Goal: Find contact information: Find contact information

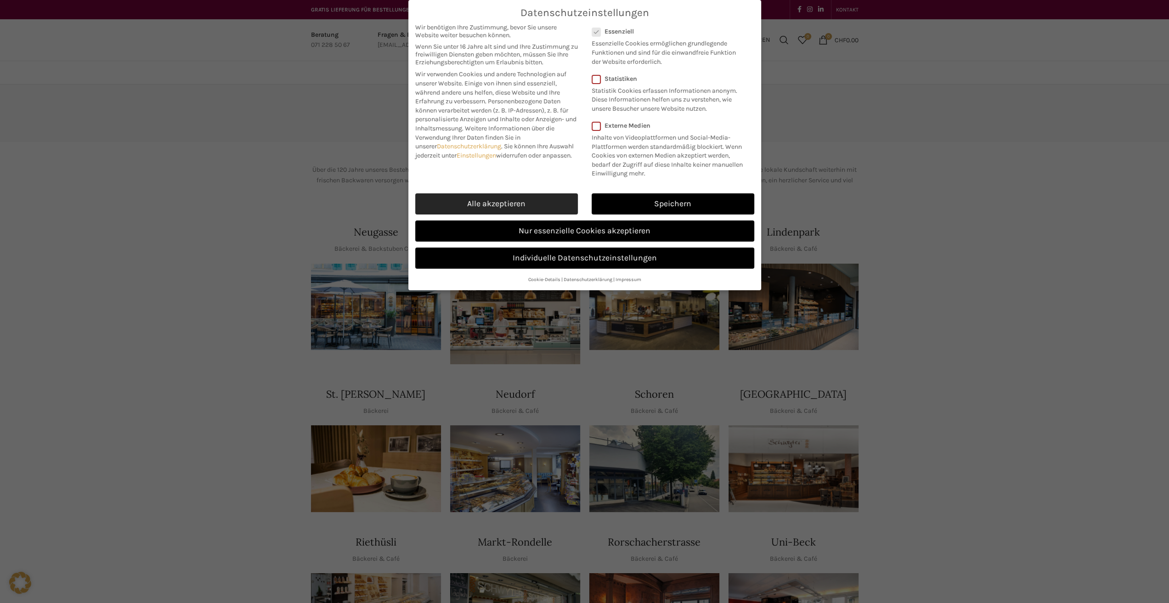
click at [521, 203] on link "Alle akzeptieren" at bounding box center [496, 203] width 163 height 21
checkbox input "true"
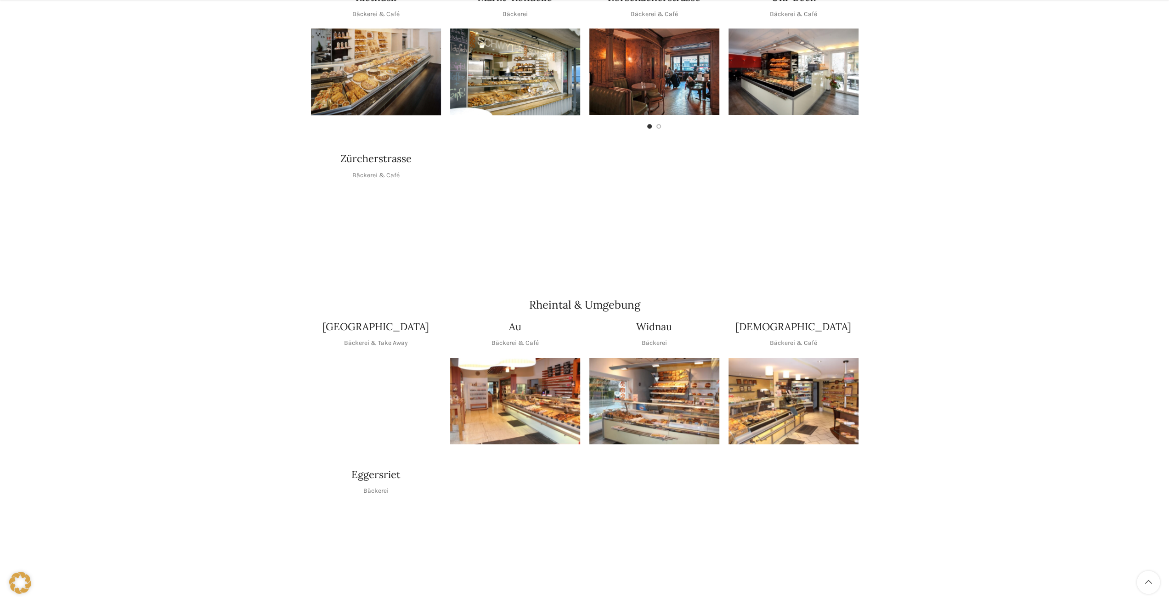
scroll to position [551, 0]
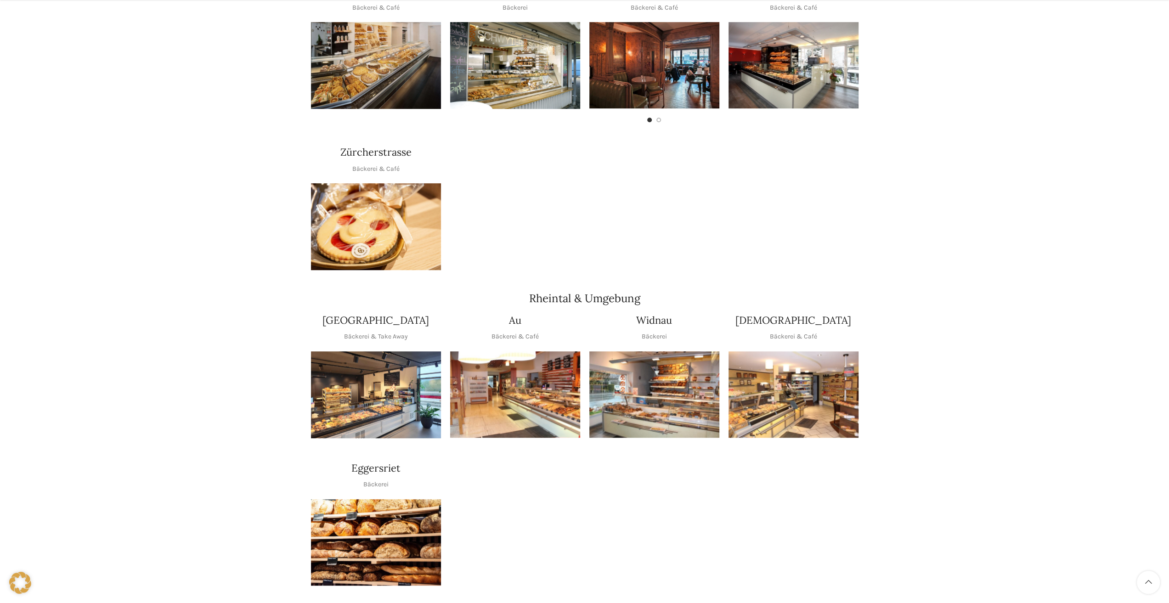
click at [849, 351] on img "1 / 1" at bounding box center [794, 394] width 130 height 87
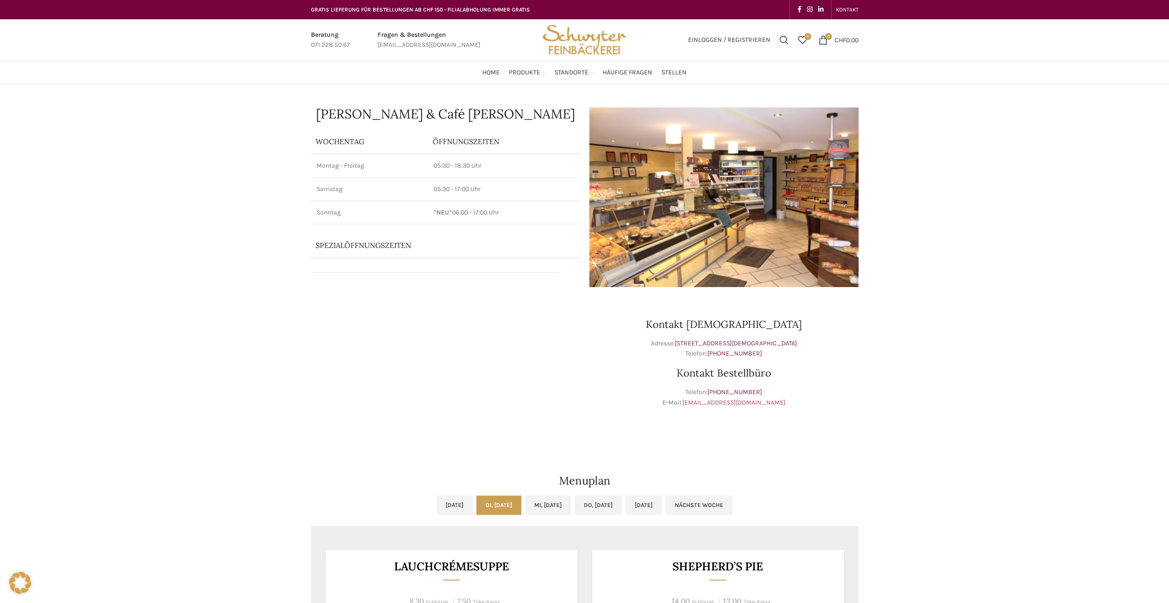
drag, startPoint x: 789, startPoint y: 402, endPoint x: 776, endPoint y: 402, distance: 13.4
click at [776, 402] on p "Telefon: [PHONE_NUMBER] E-Mail: [EMAIL_ADDRESS][DOMAIN_NAME]" at bounding box center [723, 397] width 269 height 21
click at [740, 402] on link "[EMAIL_ADDRESS][DOMAIN_NAME]" at bounding box center [734, 403] width 103 height 8
drag, startPoint x: 786, startPoint y: 401, endPoint x: 777, endPoint y: 401, distance: 9.2
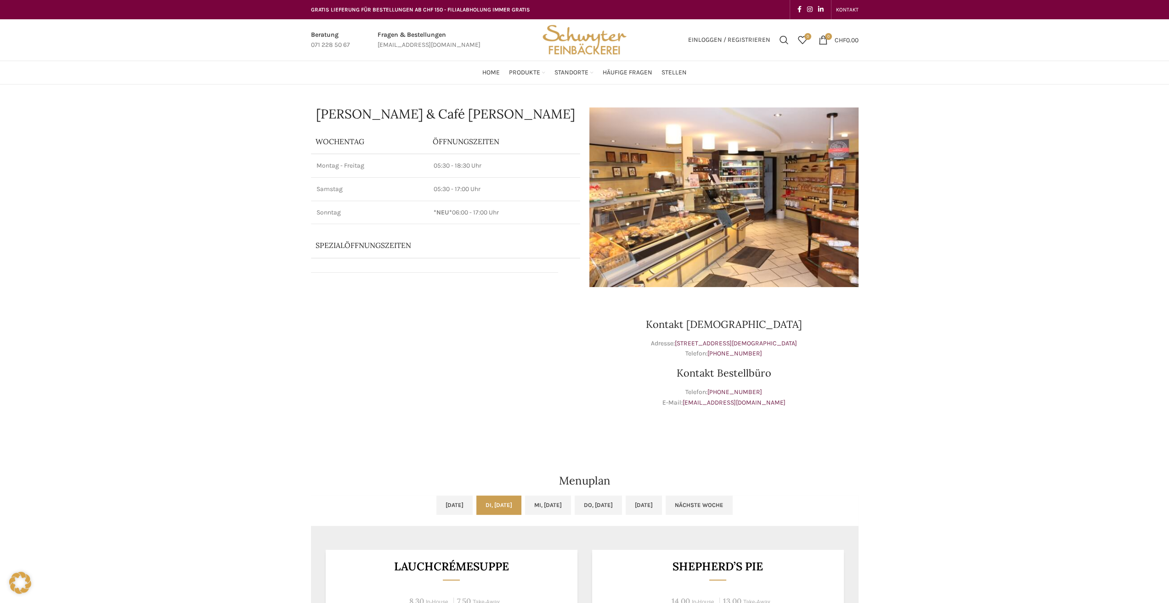
click at [782, 401] on p "Telefon: +41 71 228 50 67 E-Mail: bestellungen@schwyter.com" at bounding box center [723, 397] width 269 height 21
click at [777, 401] on p "Telefon: +41 71 228 50 67 E-Mail: bestellungen@schwyter.com" at bounding box center [723, 397] width 269 height 21
